Goal: Transaction & Acquisition: Purchase product/service

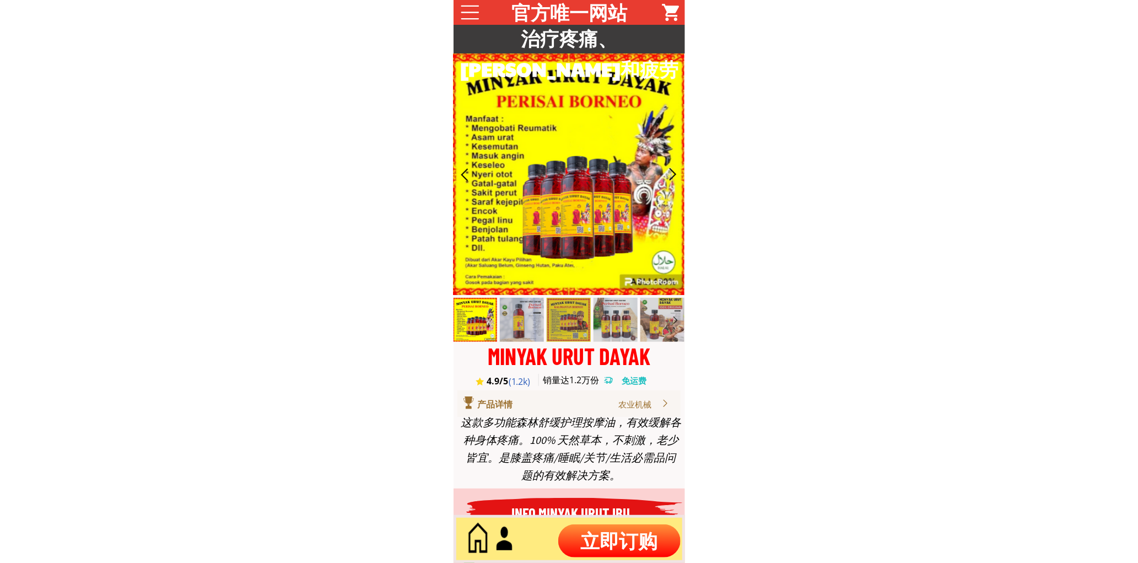
click at [602, 531] on p "立即订购" at bounding box center [619, 540] width 122 height 33
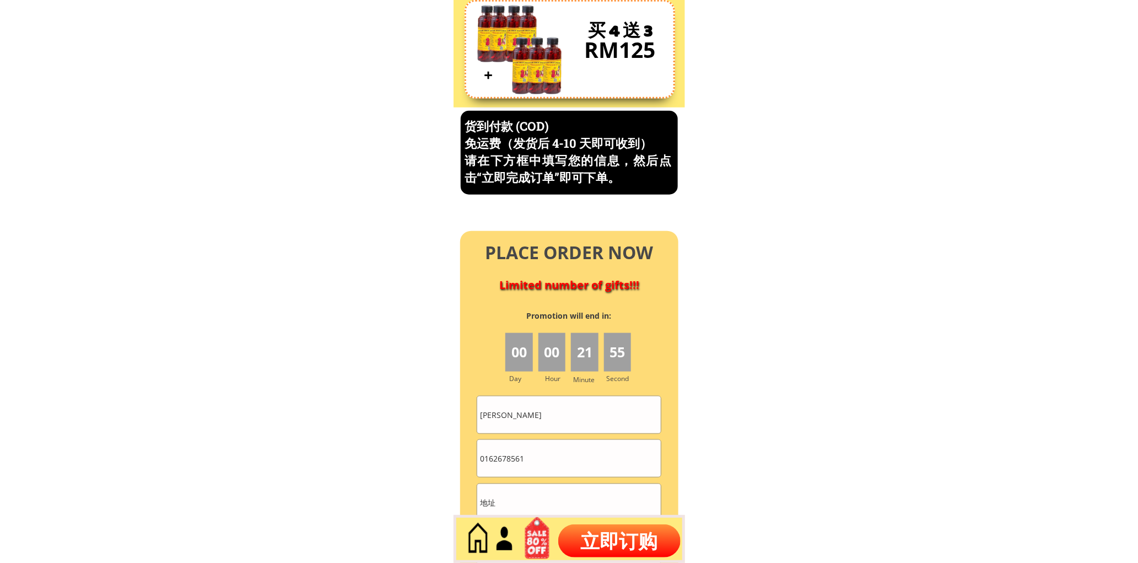
scroll to position [4713, 0]
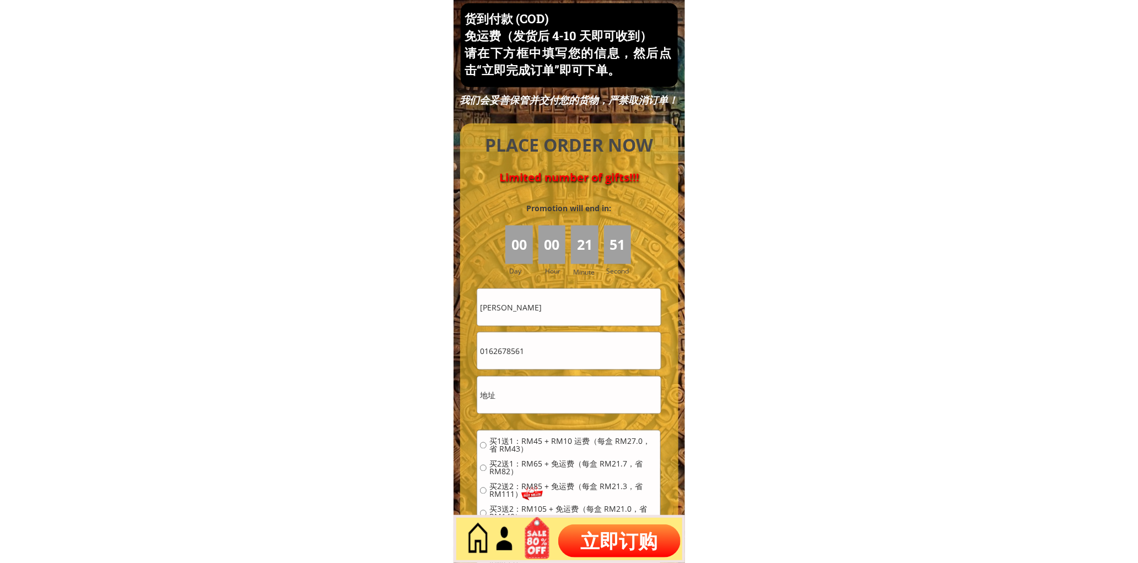
click at [565, 310] on input "[PERSON_NAME]" at bounding box center [568, 307] width 183 height 37
paste input "[PERSON_NAME]"
type input "[PERSON_NAME]"
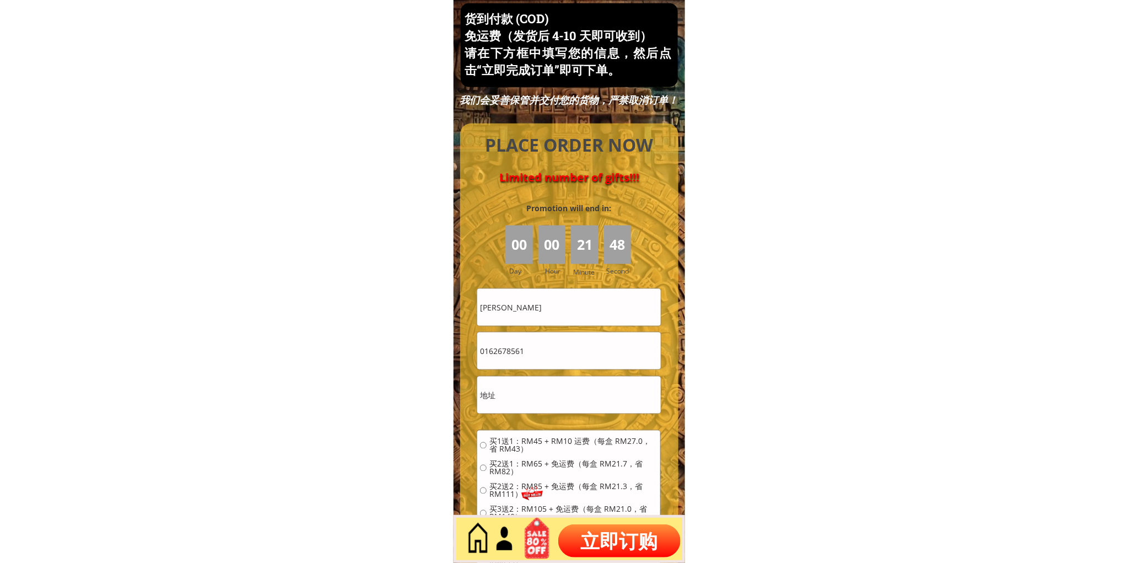
click at [580, 348] on input "0162678561" at bounding box center [568, 350] width 183 height 37
click at [580, 347] on input "0162678561" at bounding box center [568, 350] width 183 height 37
paste input "600168235722"
drag, startPoint x: 489, startPoint y: 350, endPoint x: 436, endPoint y: 361, distance: 54.5
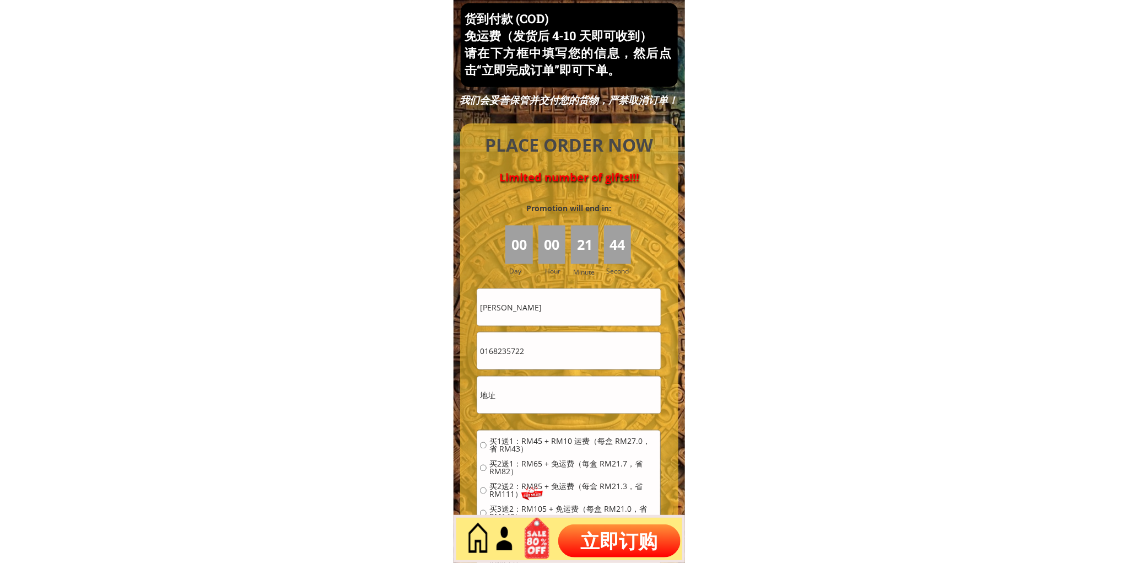
type input "0168235722"
click at [521, 387] on input "text" at bounding box center [568, 394] width 183 height 37
paste input "Tb1528 Tb 1528 Jalan Sin On Tawau Sabah East Malaysia 91000 o168235722"
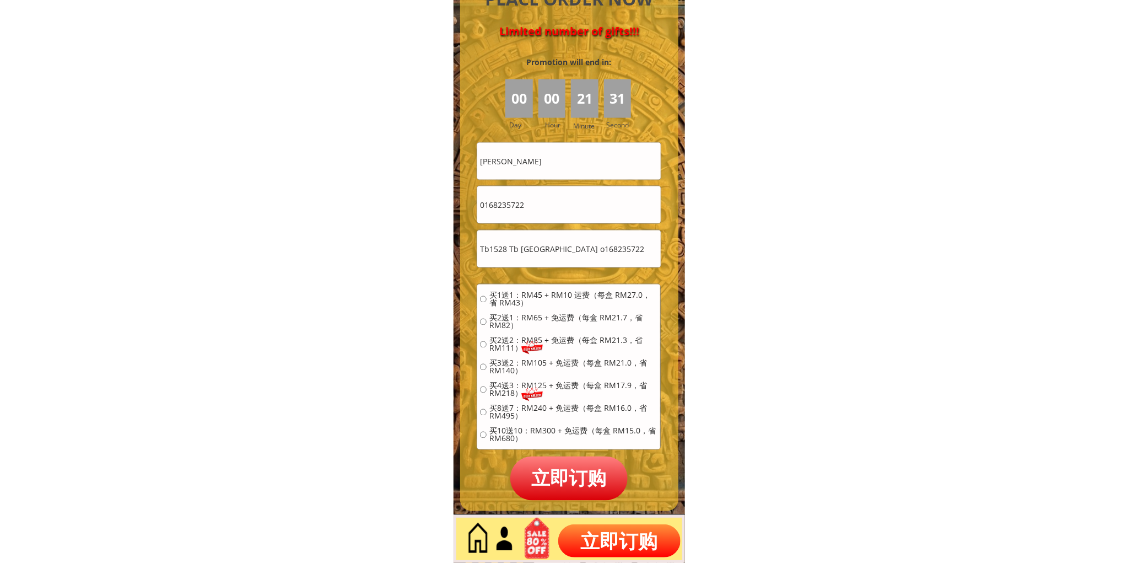
scroll to position [4917, 0]
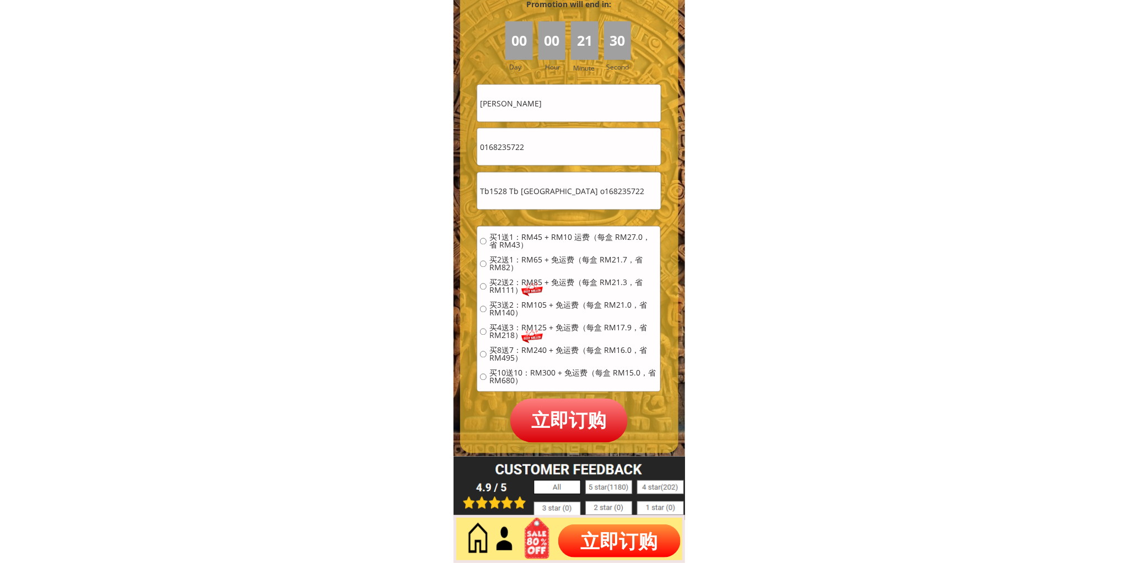
type input "Tb1528 Tb 1528 Jalan Sin On Tawau Sabah East Malaysia 91000 o168235722"
click at [498, 325] on span "买4送3：RM125 + 免运费（每盒 RM17.9，省 RM218）" at bounding box center [573, 331] width 168 height 15
radio input "true"
click at [547, 418] on p "立即订购" at bounding box center [569, 420] width 118 height 44
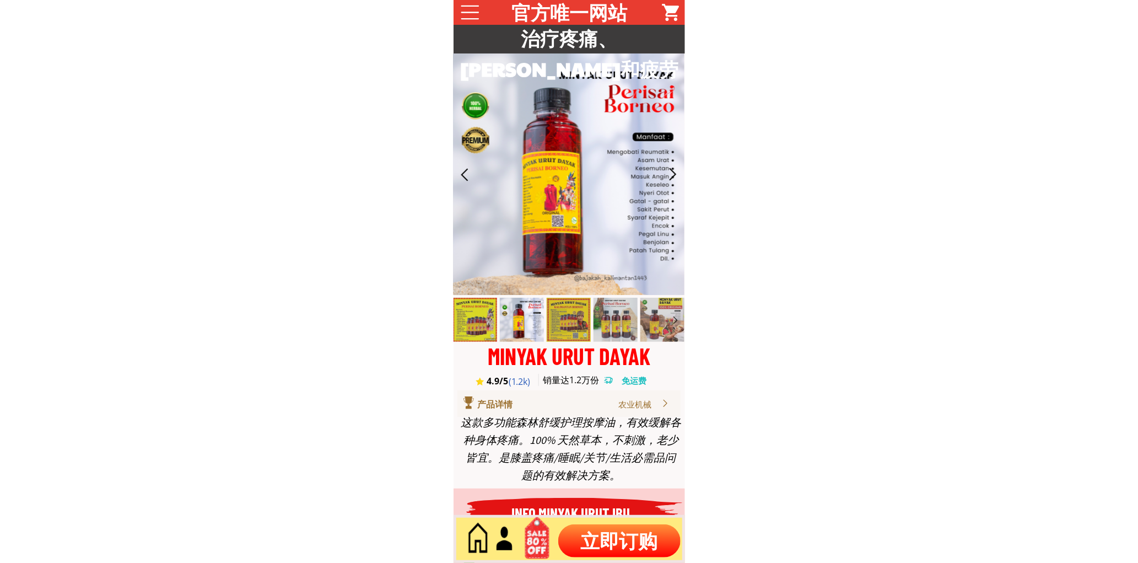
click at [613, 538] on p "立即订购" at bounding box center [619, 540] width 122 height 33
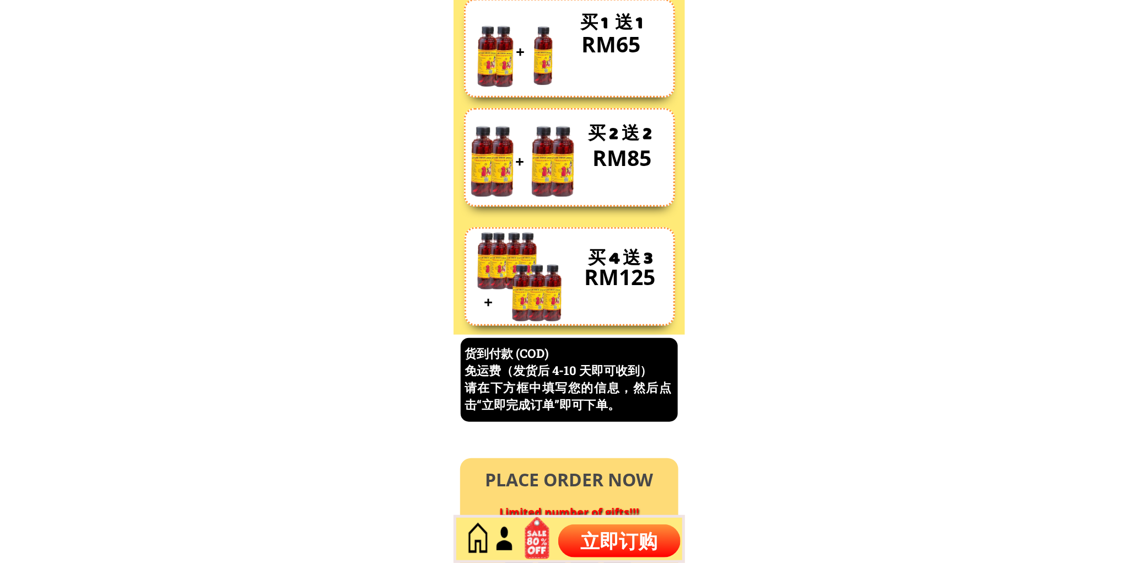
scroll to position [4713, 0]
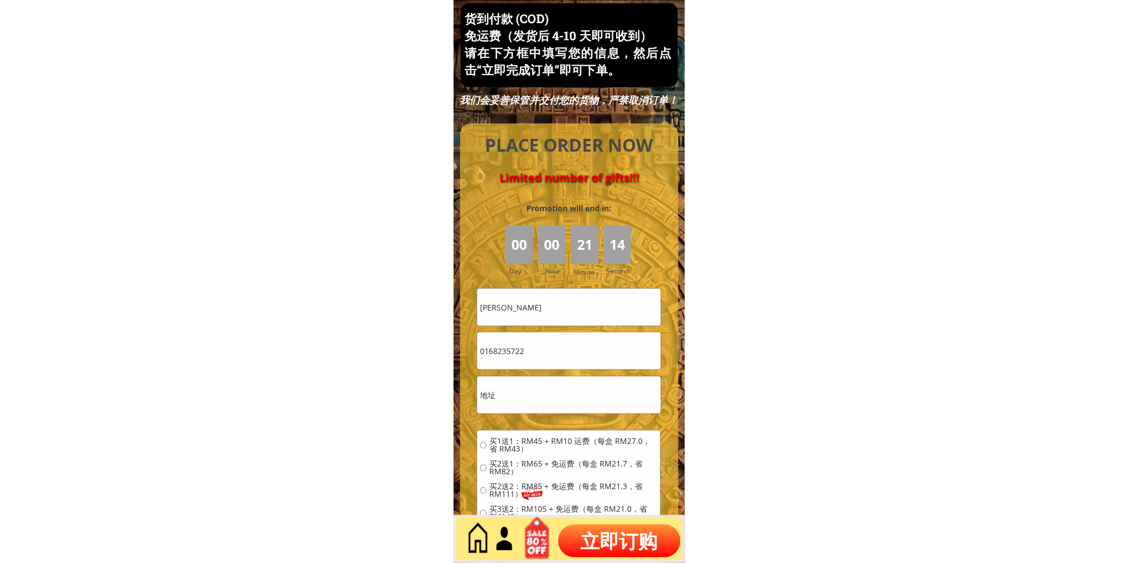
click at [536, 337] on input "0168235722" at bounding box center [568, 350] width 183 height 37
paste input "161884348"
type input "01161884348"
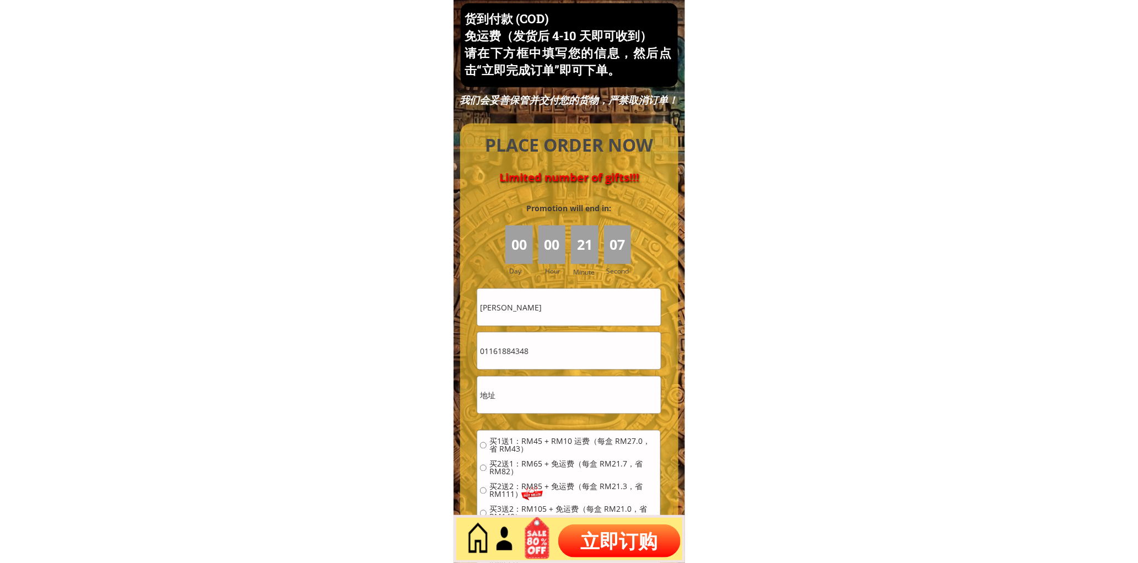
click at [576, 321] on input "[PERSON_NAME]" at bounding box center [568, 307] width 183 height 37
paste input "Ting Hong Se"
type input "[PERSON_NAME]"
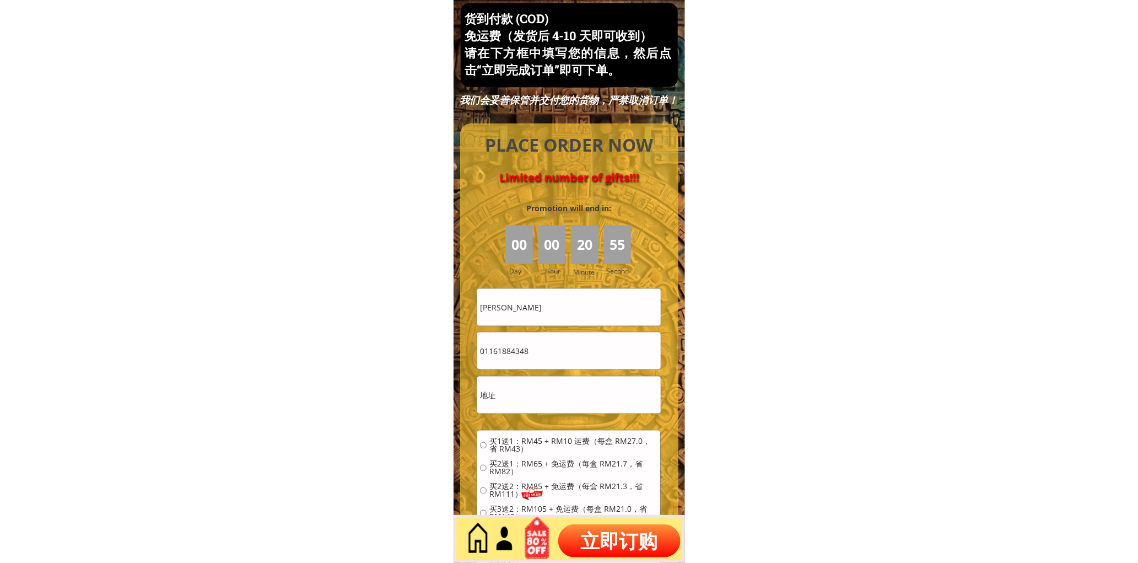
click at [549, 392] on input "text" at bounding box center [568, 394] width 183 height 37
paste input "[DATE], 6:26 PM Mobile App · Android [GEOGRAPHIC_DATA]"
type input "[DATE], 6:26 PM Mobile App · Android [GEOGRAPHIC_DATA]"
click at [542, 438] on span "买1送1：RM45 + RM10 运费（每盒 RM27.0，省 RM43）" at bounding box center [573, 445] width 168 height 15
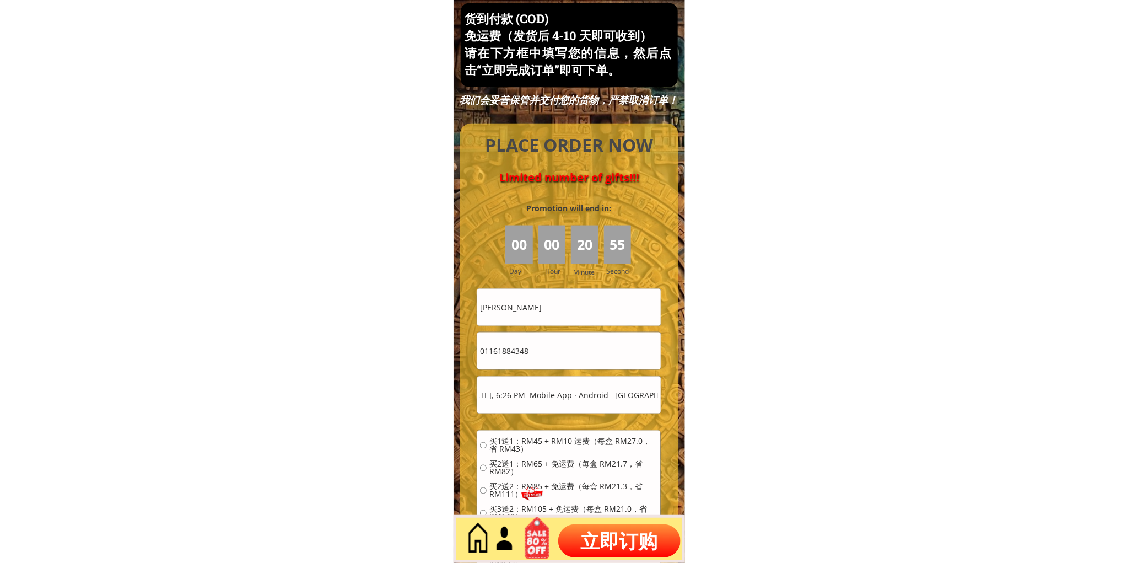
radio input "true"
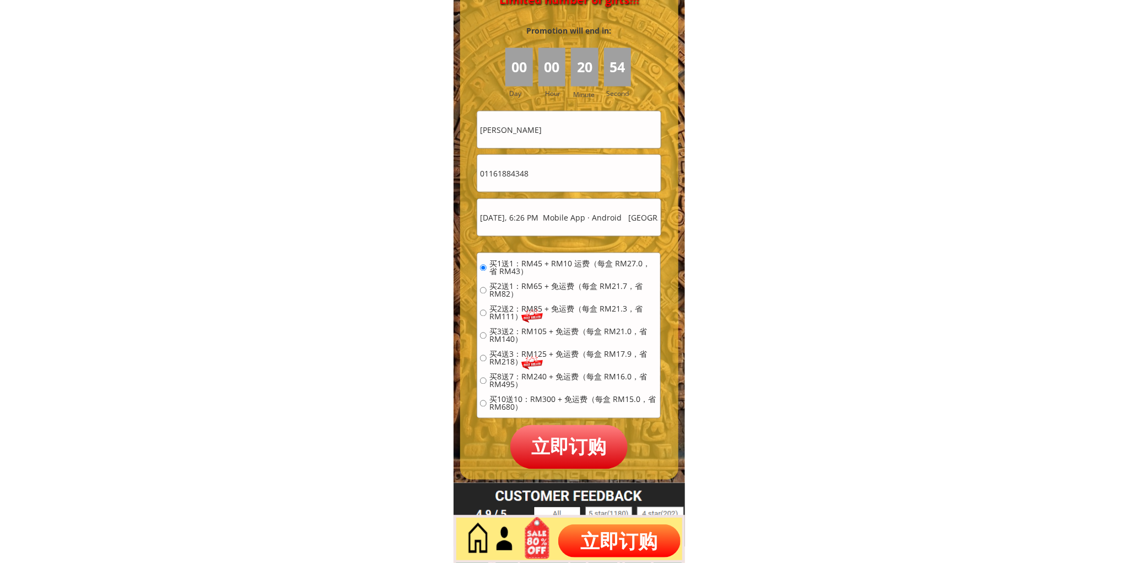
scroll to position [4917, 0]
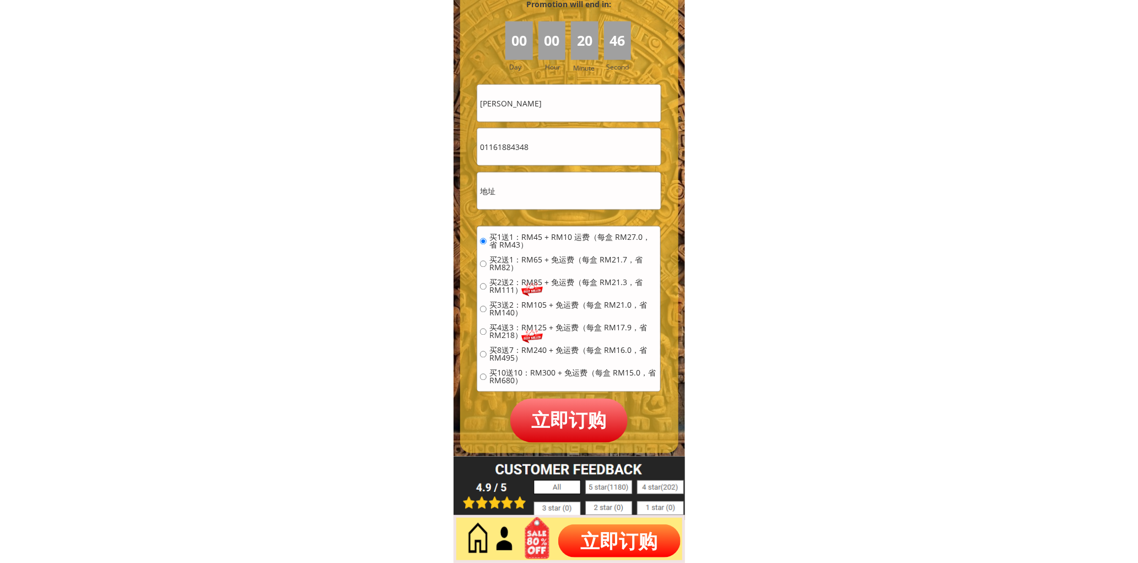
click at [535, 188] on input "text" at bounding box center [568, 190] width 183 height 37
paste input "[GEOGRAPHIC_DATA]"
type input "[GEOGRAPHIC_DATA]"
click at [570, 403] on p "立即订购" at bounding box center [569, 420] width 118 height 44
